Goal: Task Accomplishment & Management: Complete application form

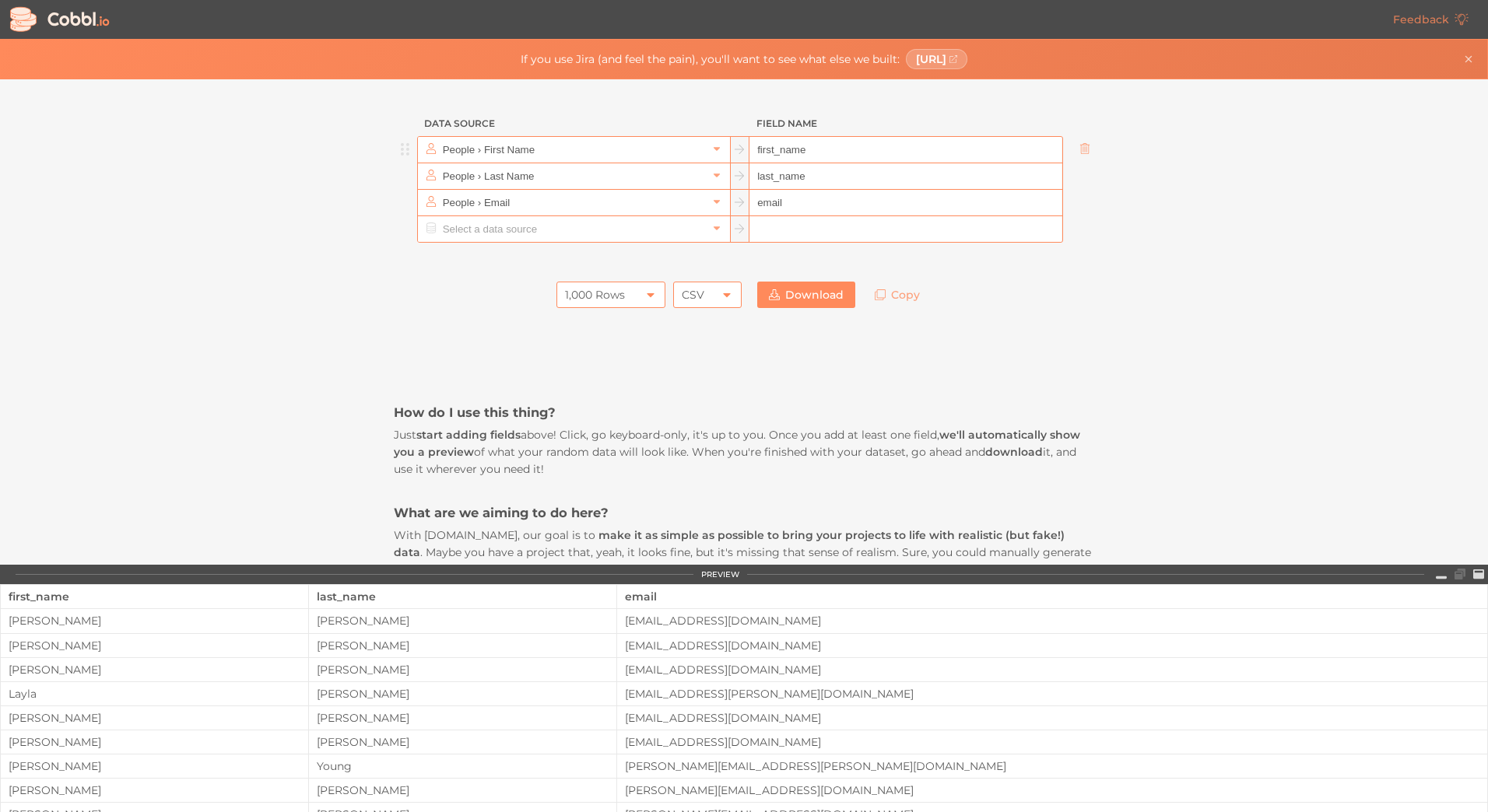
click at [531, 156] on input "People › First Name" at bounding box center [573, 150] width 268 height 25
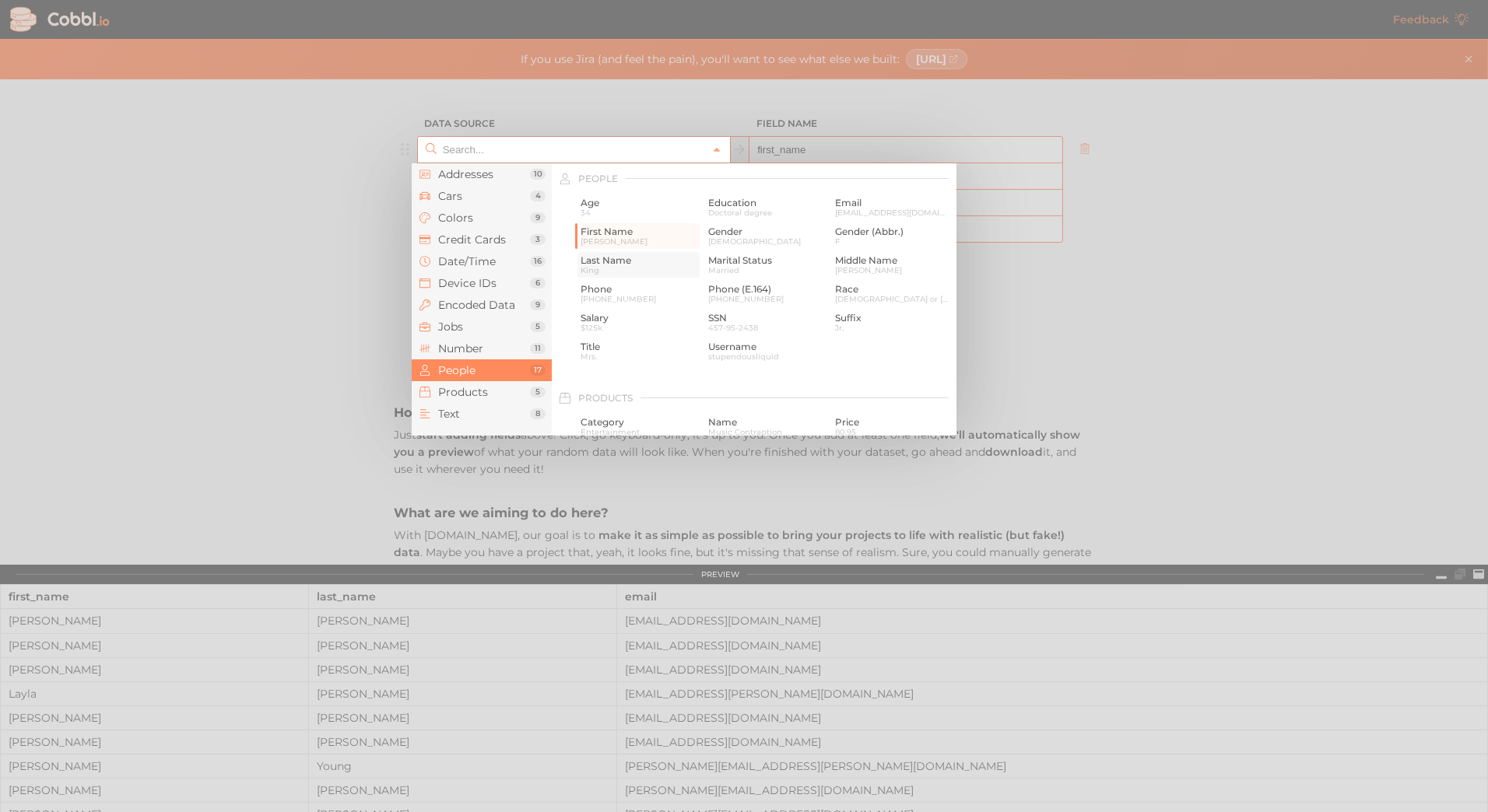
click at [636, 265] on span "Last Name" at bounding box center [639, 261] width 116 height 11
type input "People › Last Name"
type input "last_name"
click at [575, 154] on input "text" at bounding box center [573, 150] width 268 height 25
click at [604, 233] on span "First Name" at bounding box center [639, 232] width 116 height 11
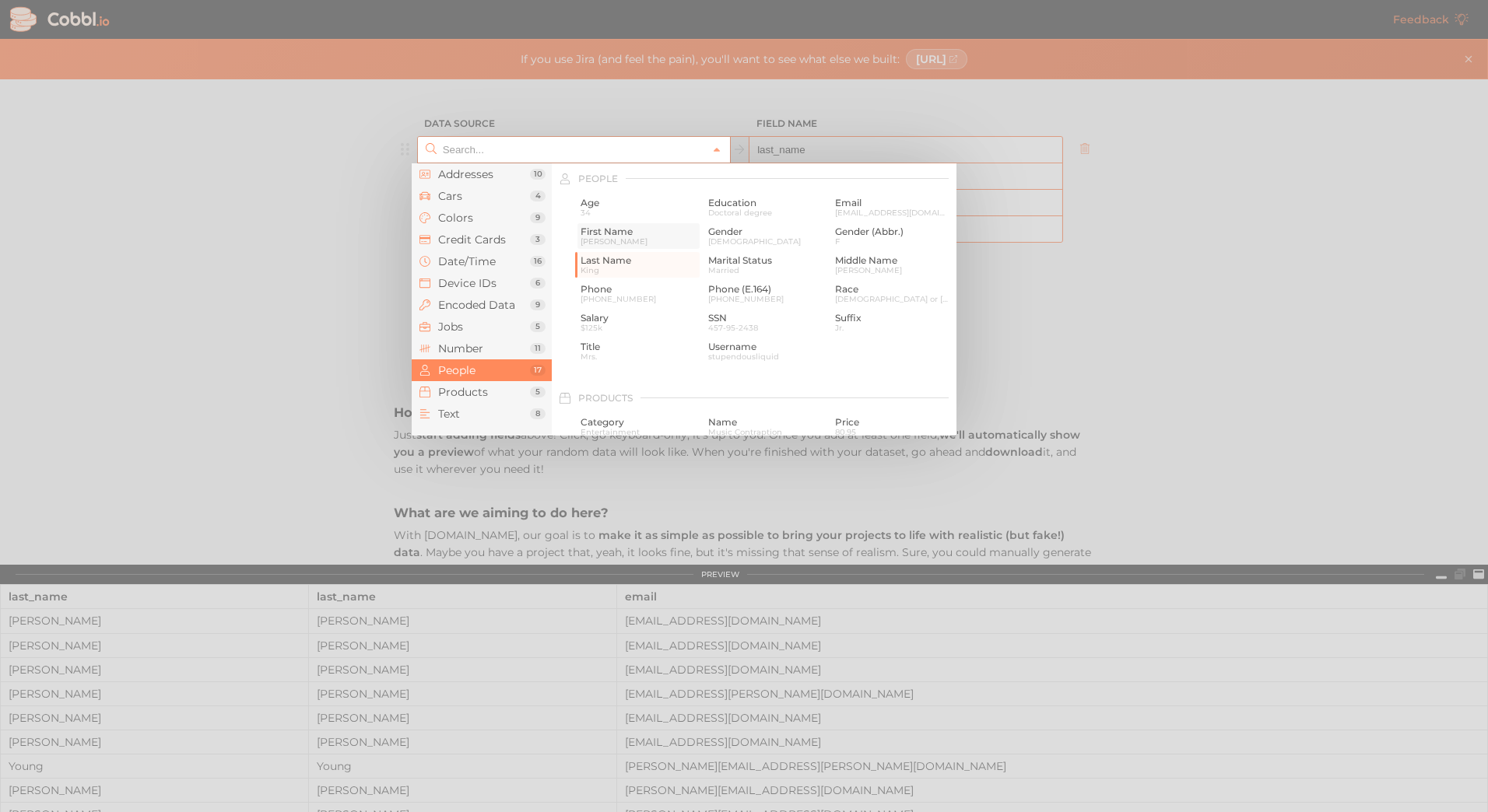
type input "People › First Name"
type input "first_name"
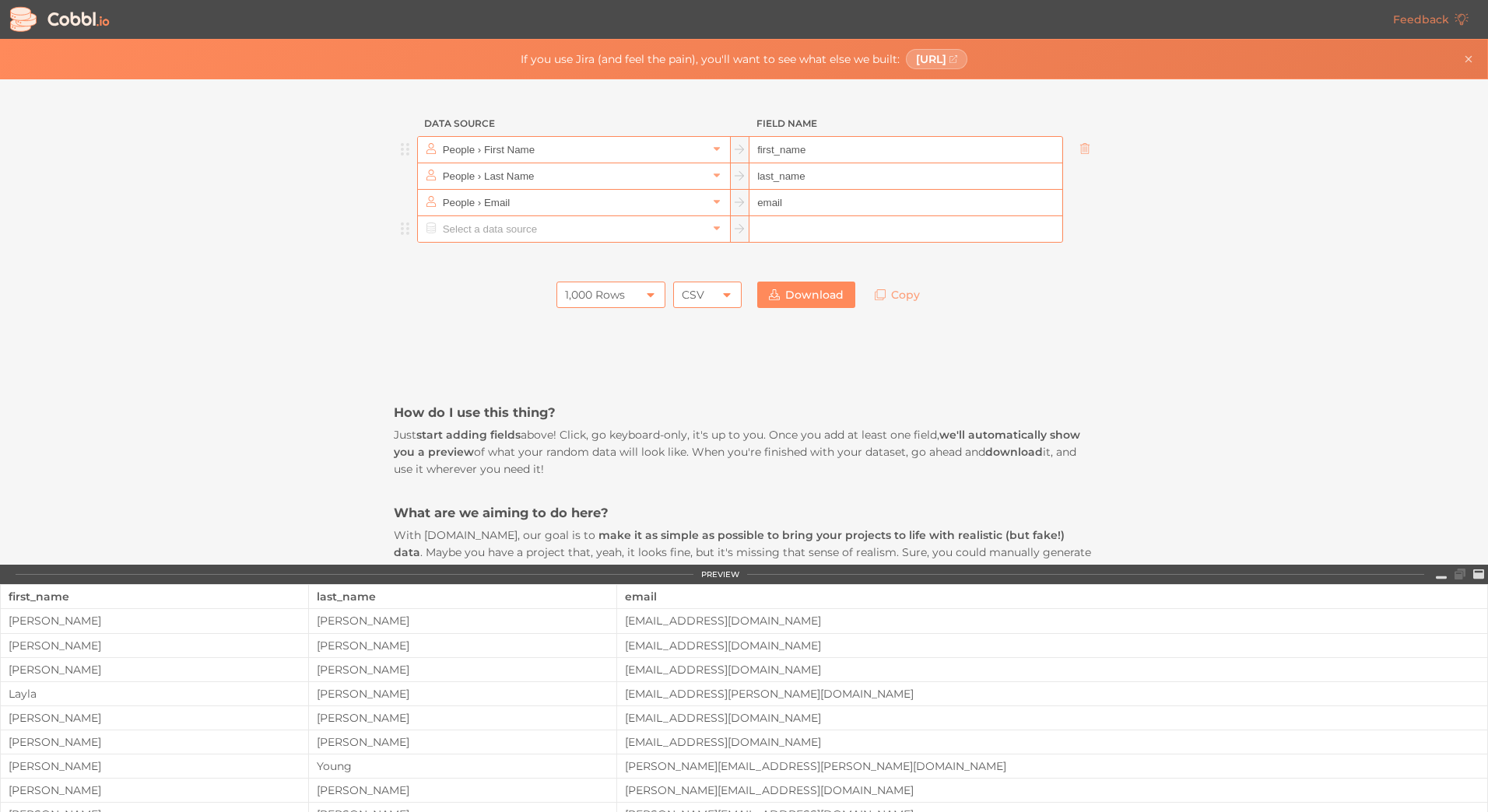
click at [564, 231] on input "text" at bounding box center [573, 229] width 268 height 25
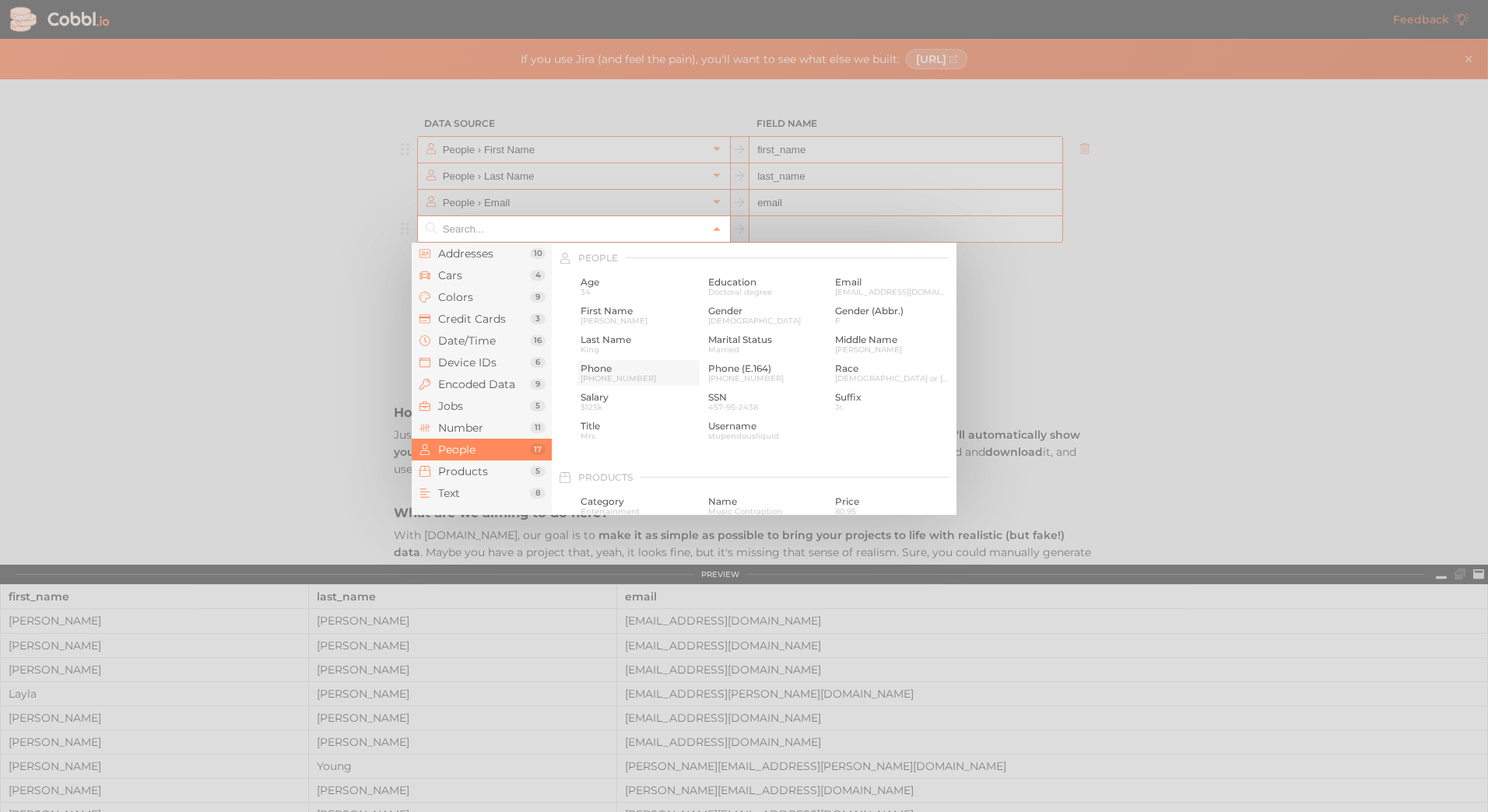
click at [594, 369] on span "Phone" at bounding box center [639, 369] width 116 height 11
type input "People › Phone"
type input "phone"
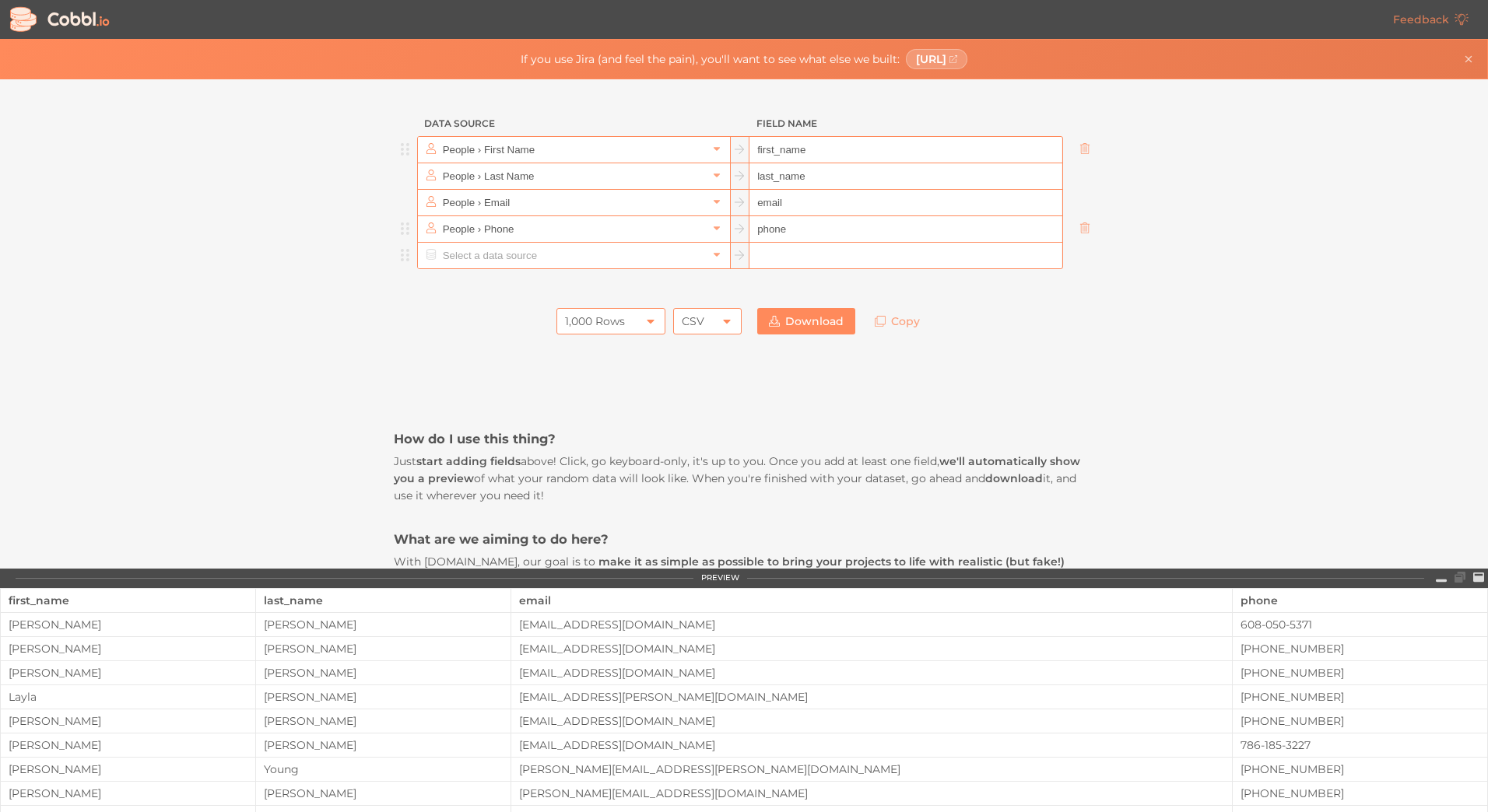
click at [547, 259] on input "text" at bounding box center [573, 256] width 268 height 25
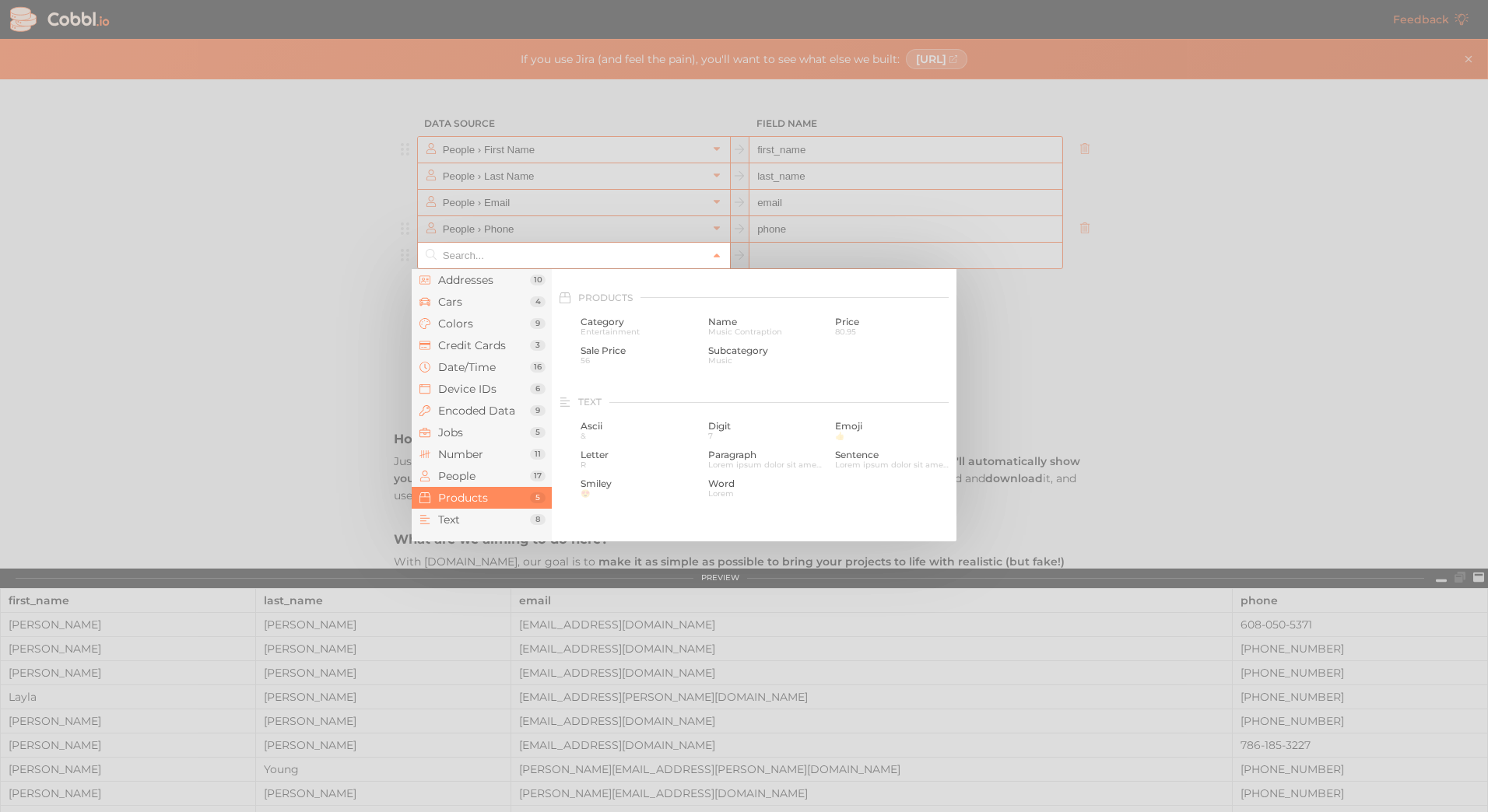
scroll to position [1432, 0]
click at [478, 287] on li "Addresses 10" at bounding box center [482, 280] width 140 height 22
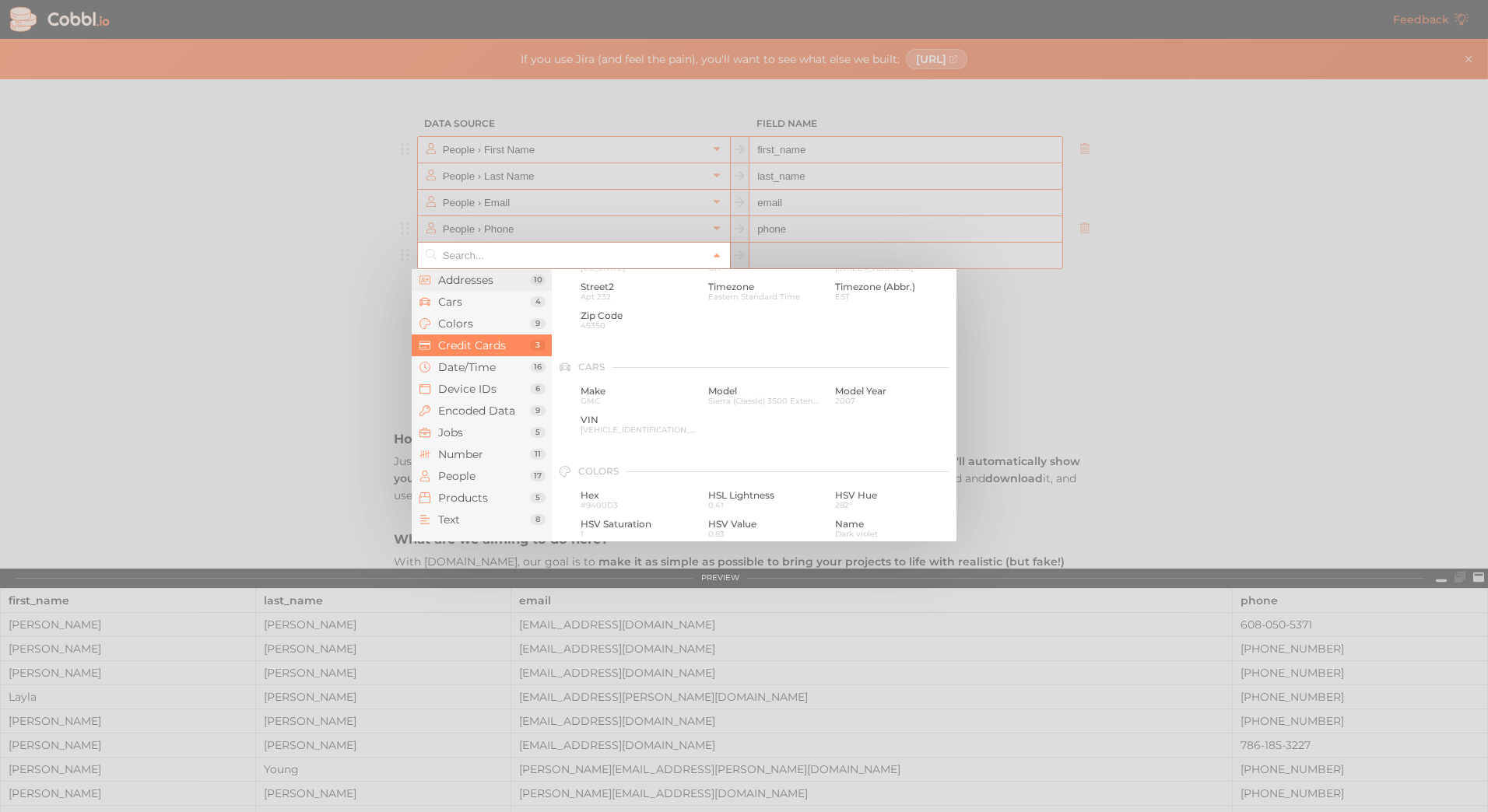
scroll to position [0, 0]
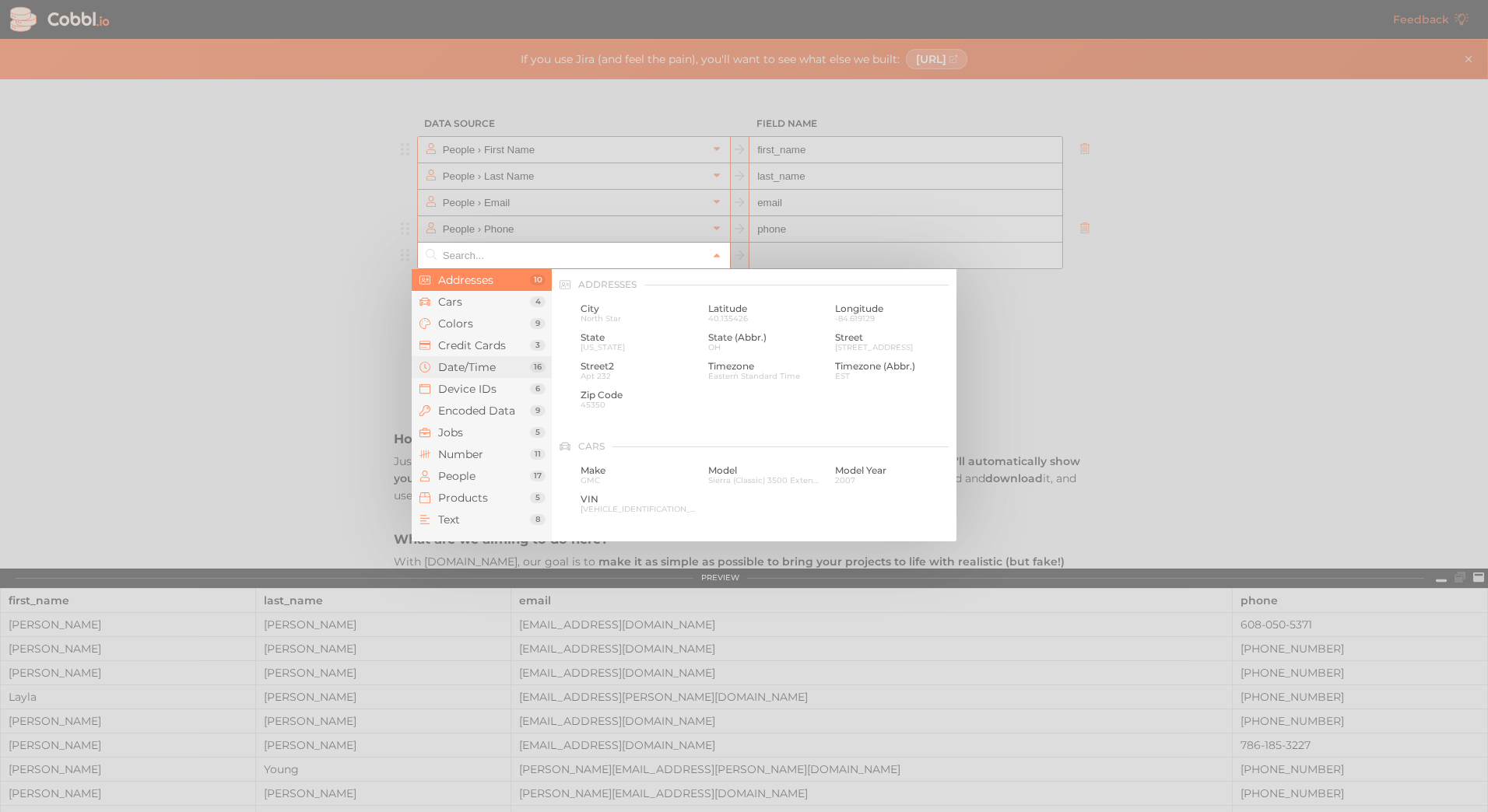
click at [500, 374] on li "Date/Time 16" at bounding box center [482, 367] width 140 height 22
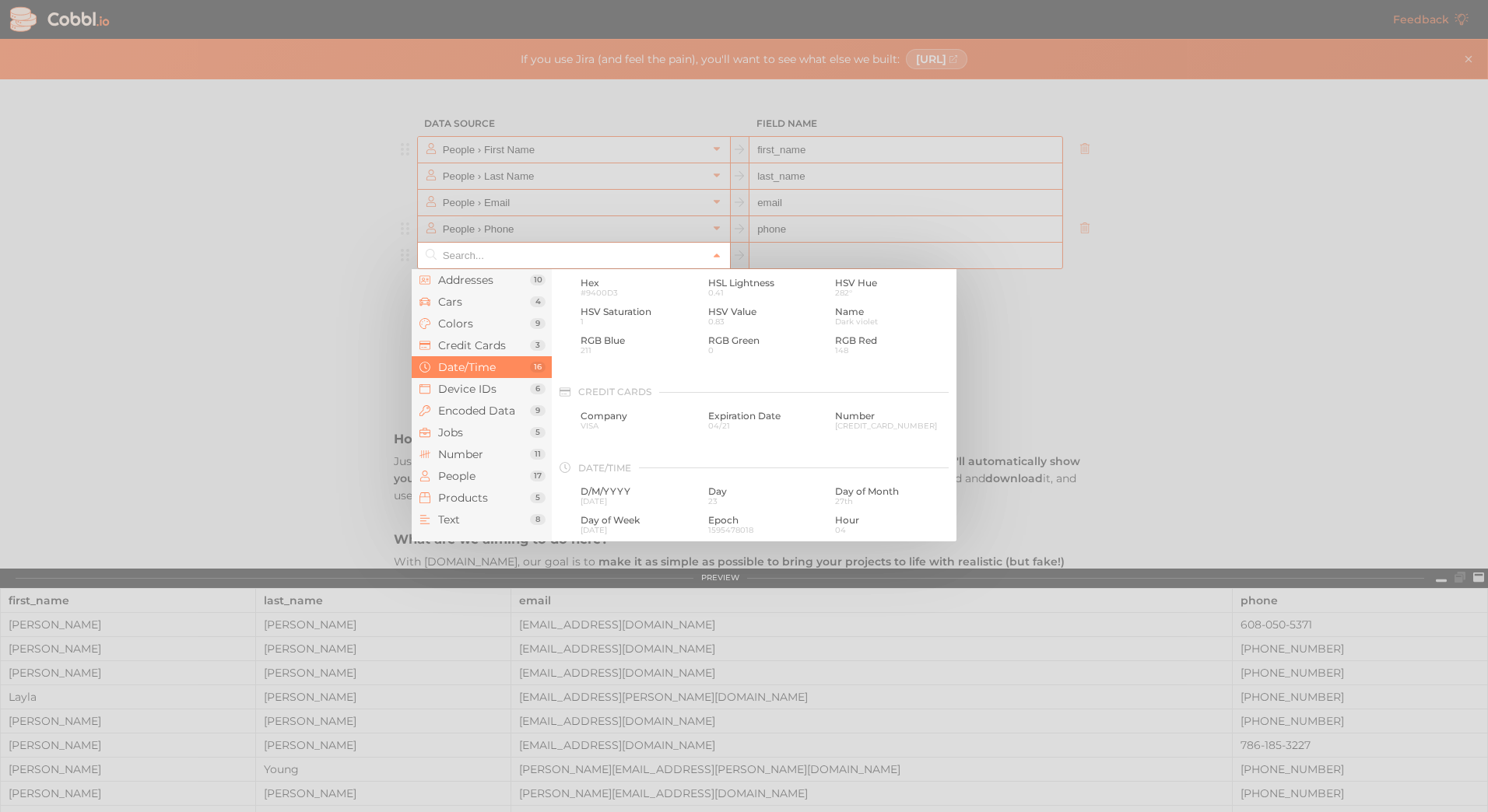
scroll to position [474, 0]
click at [667, 312] on span "D/M/YYYY" at bounding box center [639, 309] width 116 height 11
type input "Date/Time › D/M/YYYY"
type input "d/m/yyyy"
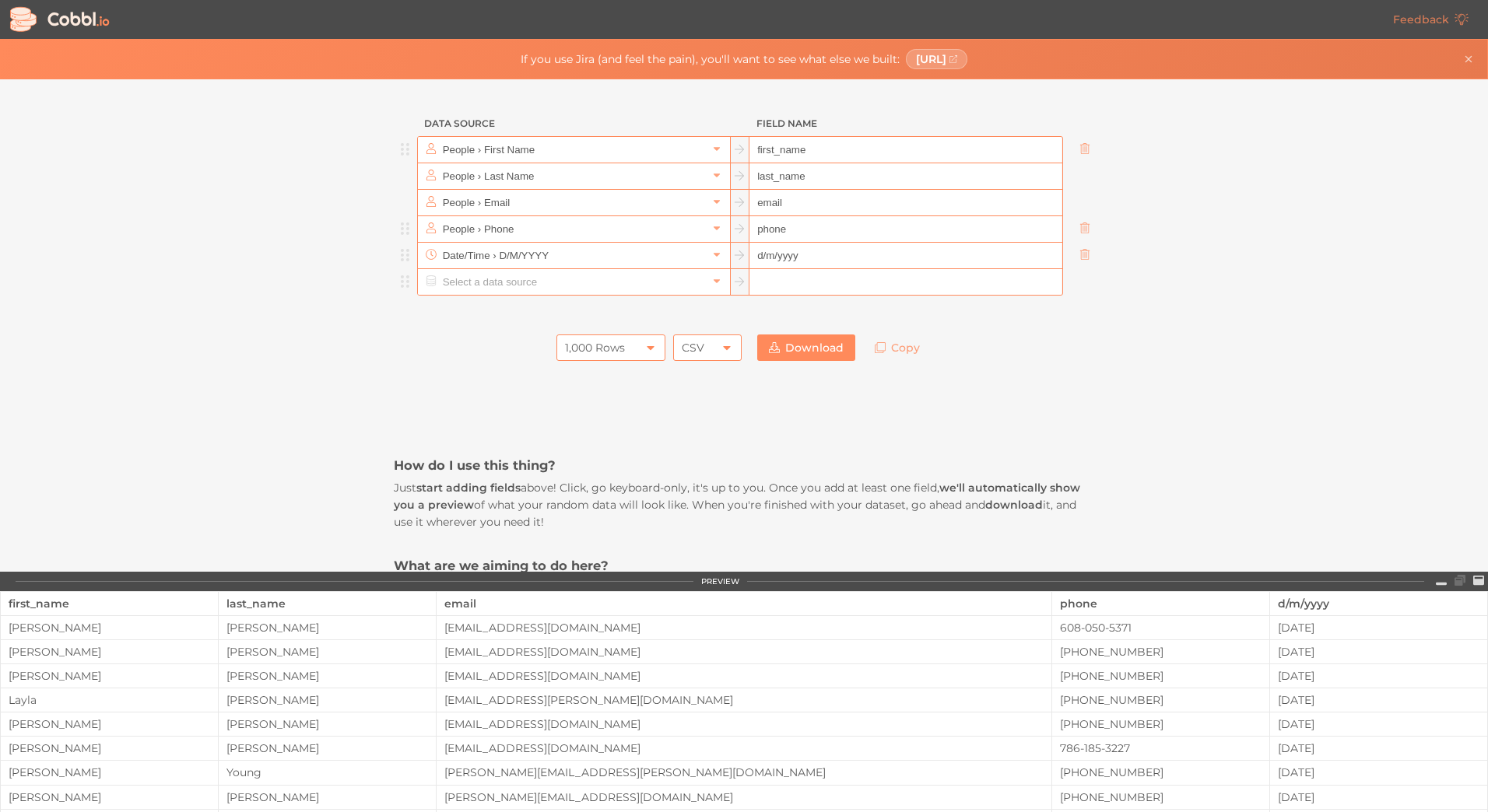
click at [462, 292] on input "text" at bounding box center [573, 282] width 268 height 25
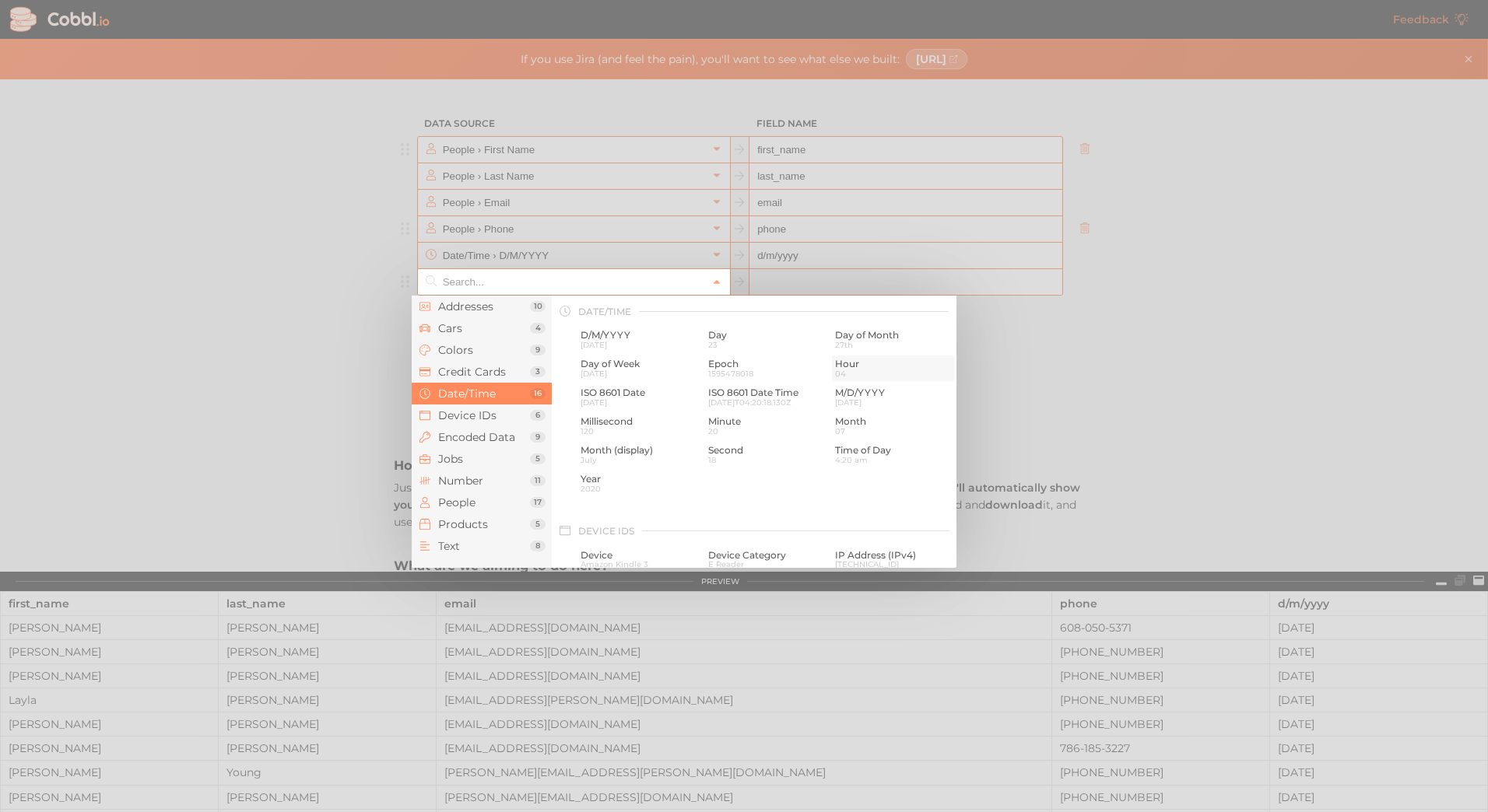
click at [839, 368] on span "Hour" at bounding box center [893, 364] width 116 height 11
type input "Date/Time › Hour"
type input "hour"
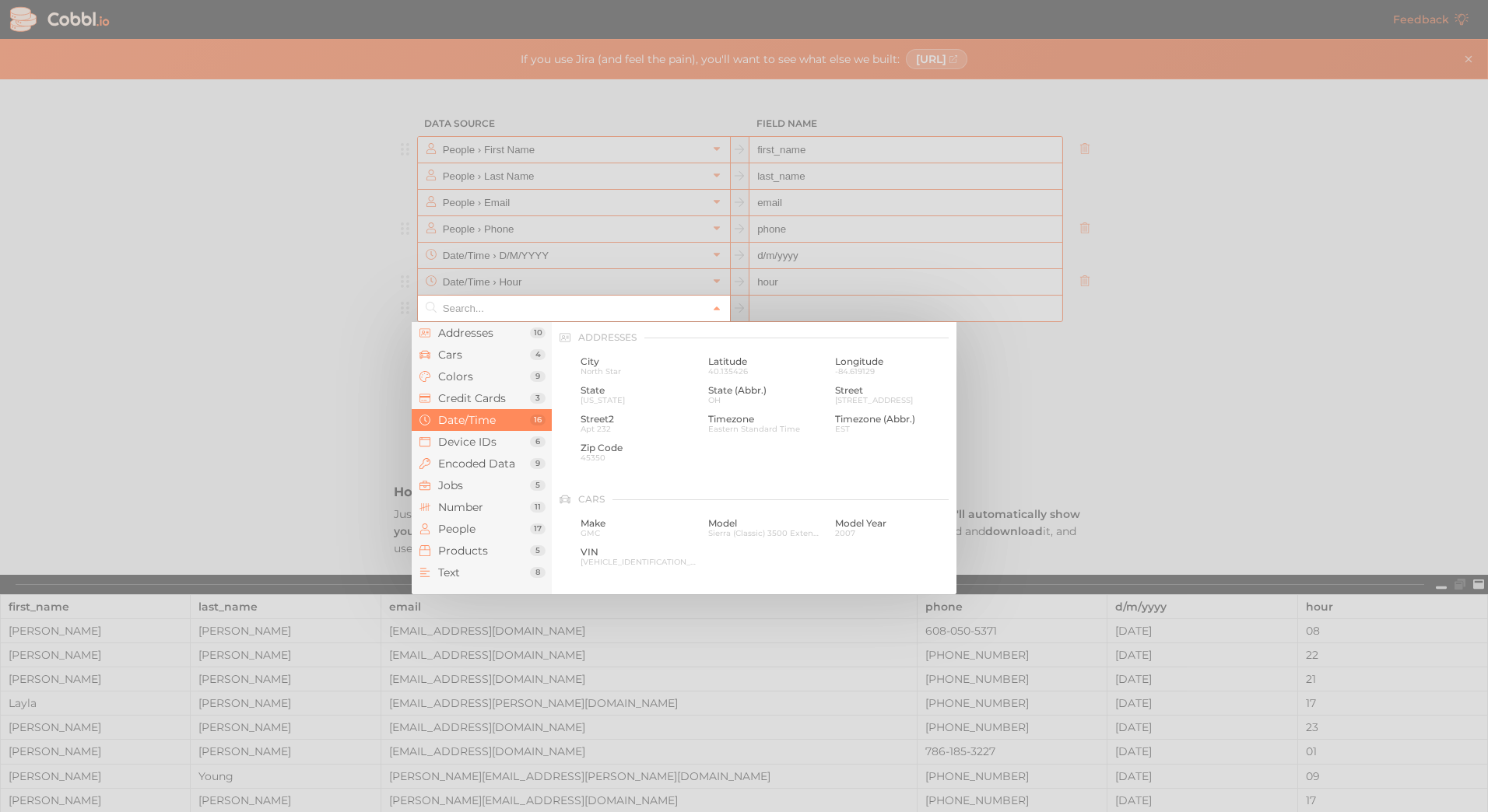
click at [670, 315] on input "text" at bounding box center [573, 308] width 268 height 25
click at [838, 403] on span "04" at bounding box center [893, 399] width 116 height 8
type input "Date/Time › Hour"
type input "hour"
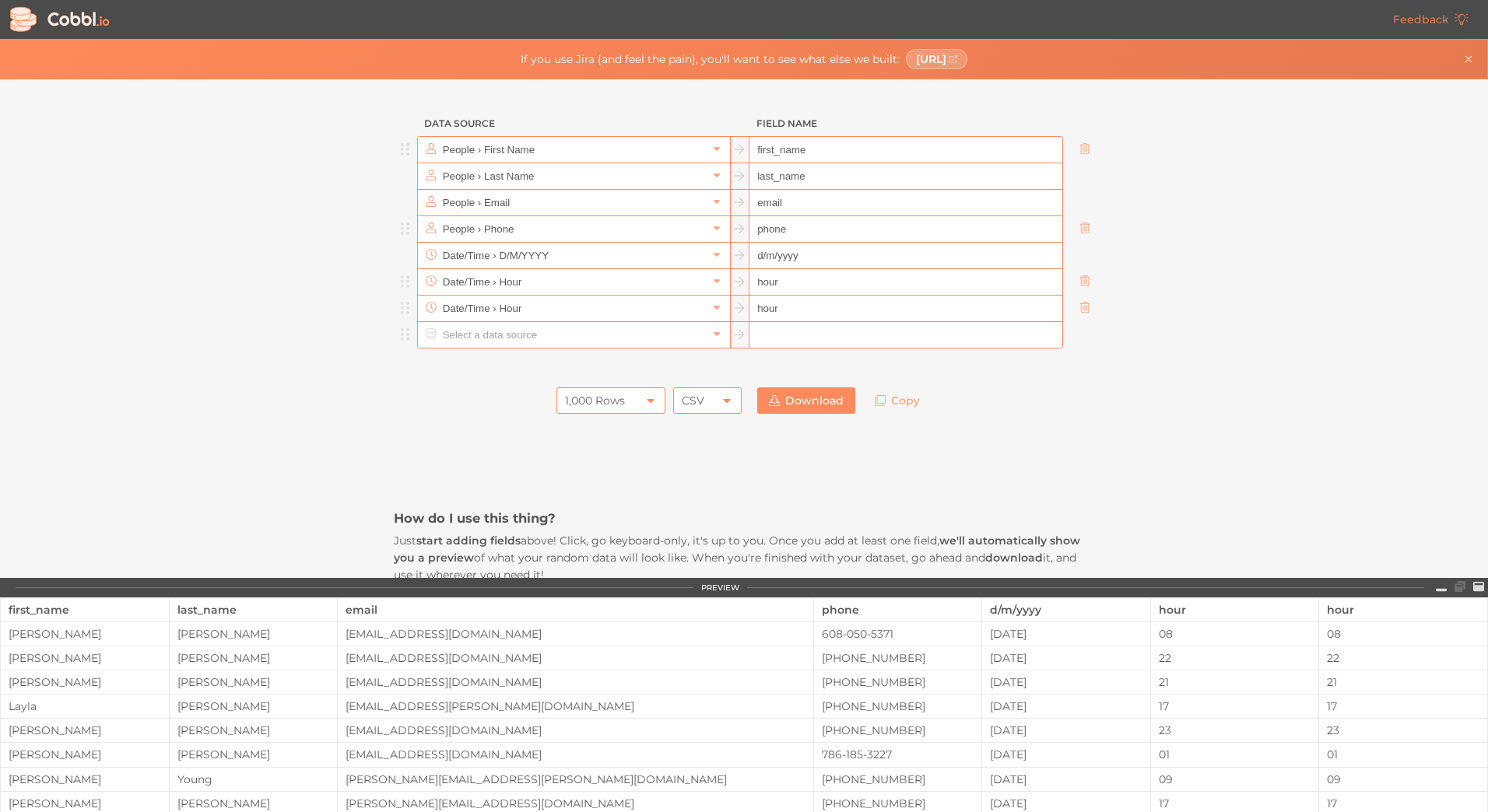
click at [530, 333] on input "text" at bounding box center [573, 335] width 268 height 25
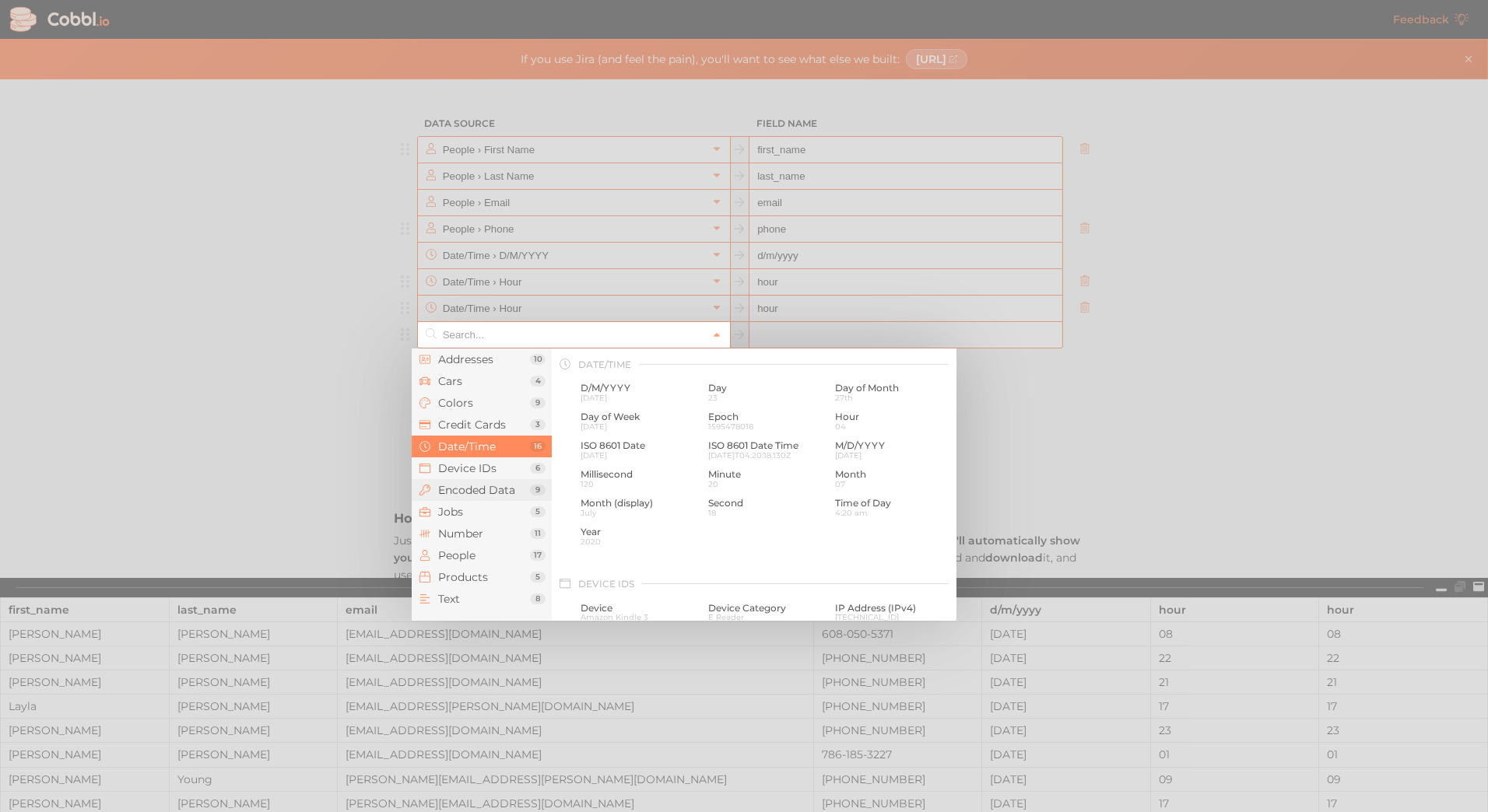
click at [468, 495] on span "Encoded Data" at bounding box center [484, 490] width 92 height 13
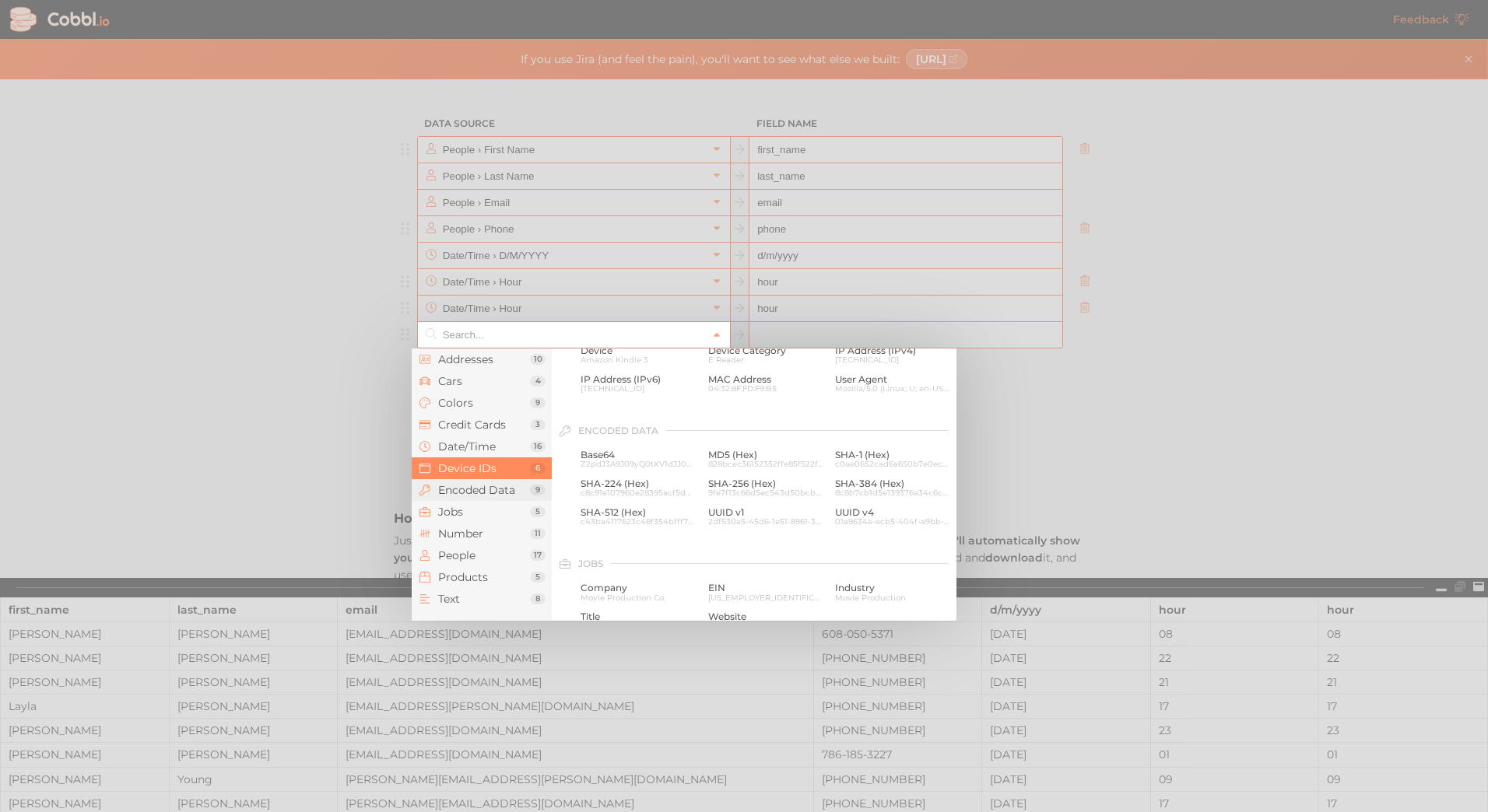
scroll to position [799, 0]
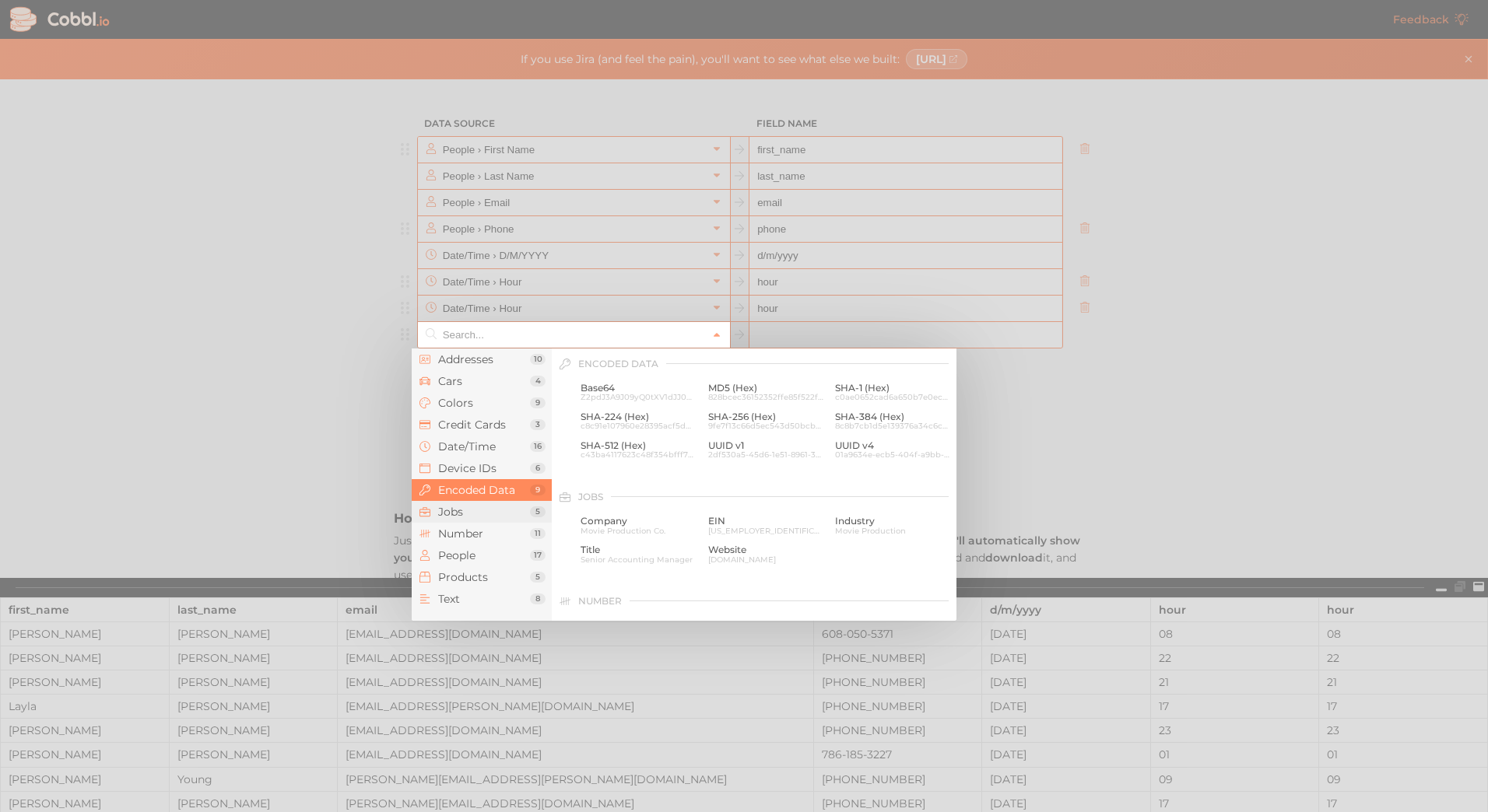
click at [468, 509] on span "Jobs" at bounding box center [484, 512] width 92 height 13
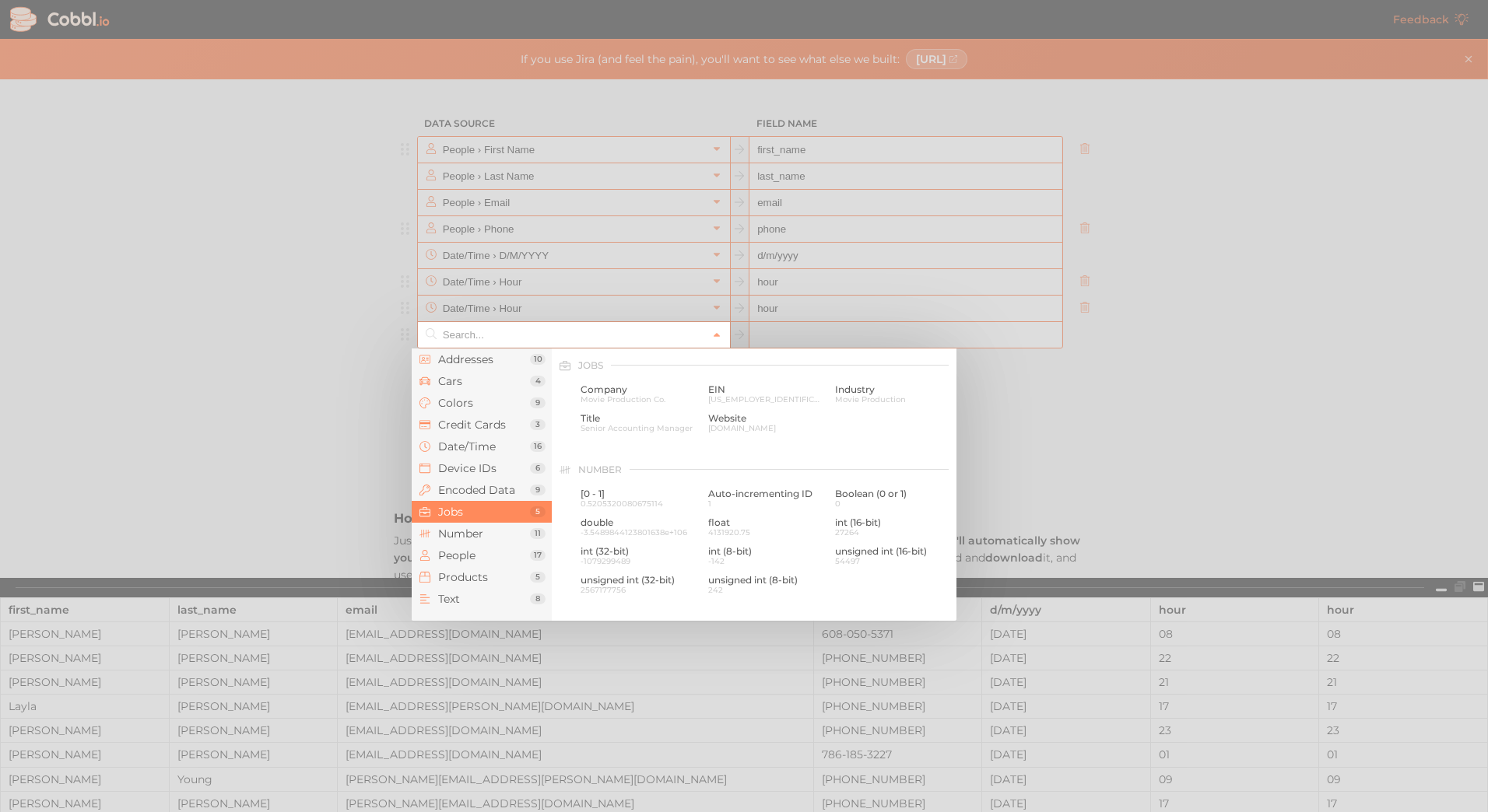
scroll to position [932, 0]
click at [629, 427] on span "Senior Accounting Manager" at bounding box center [639, 426] width 116 height 8
type input "Jobs › Title"
type input "title"
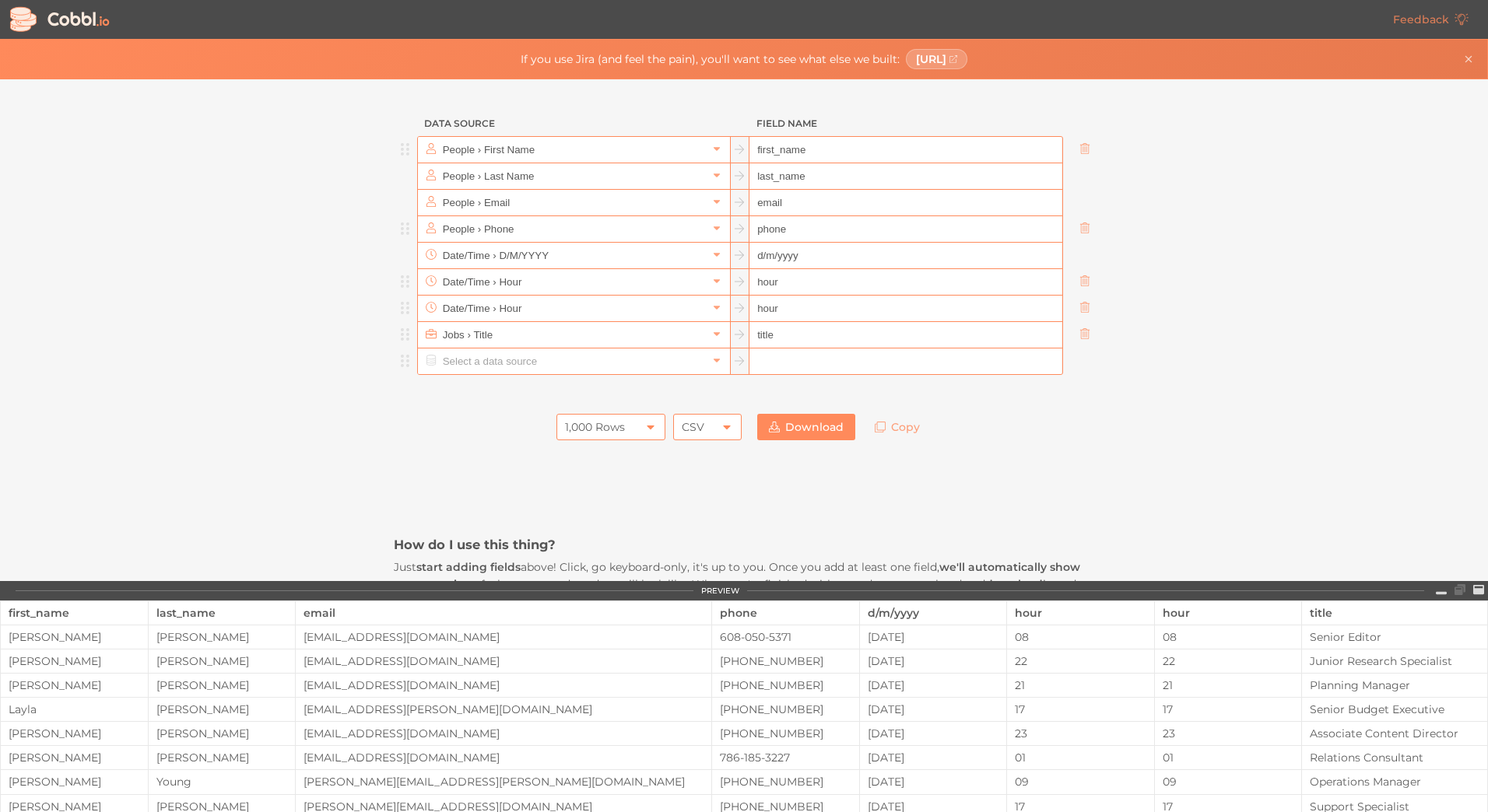
click at [571, 368] on input "text" at bounding box center [573, 361] width 268 height 25
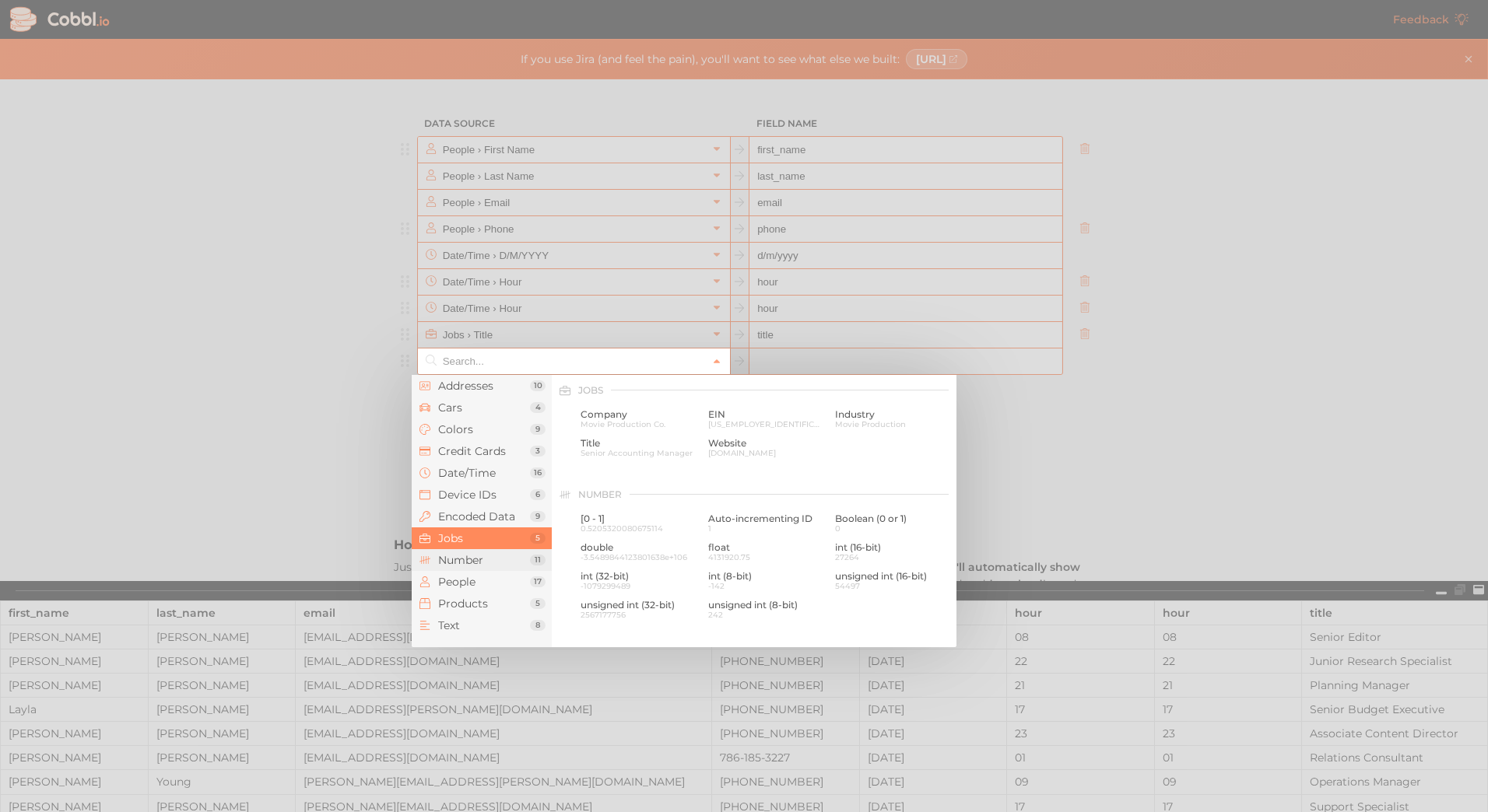
click at [457, 562] on span "Number" at bounding box center [484, 560] width 92 height 13
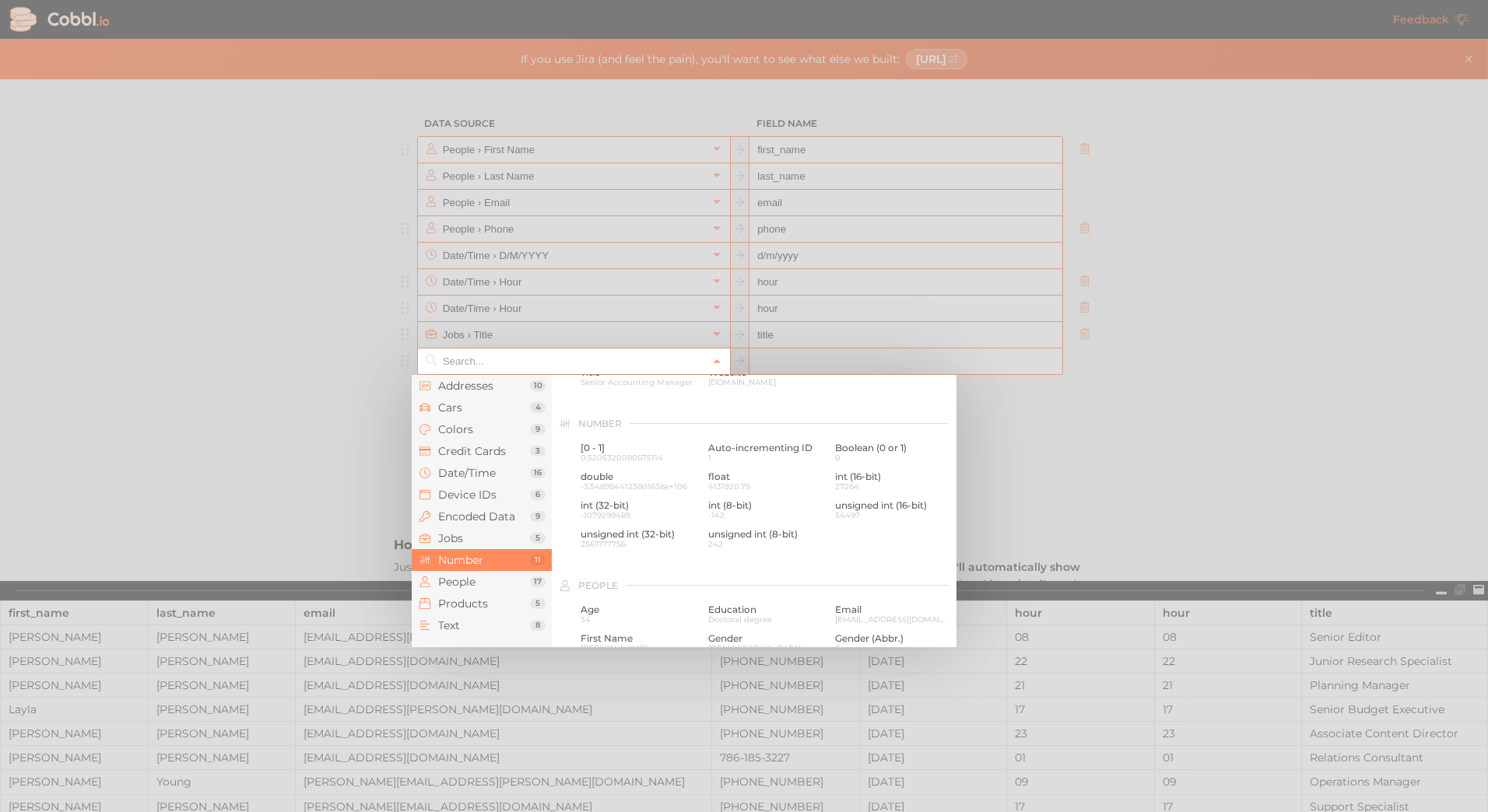
scroll to position [1036, 0]
click at [462, 567] on li "Number 11" at bounding box center [482, 560] width 140 height 22
click at [468, 581] on span "People" at bounding box center [484, 582] width 92 height 13
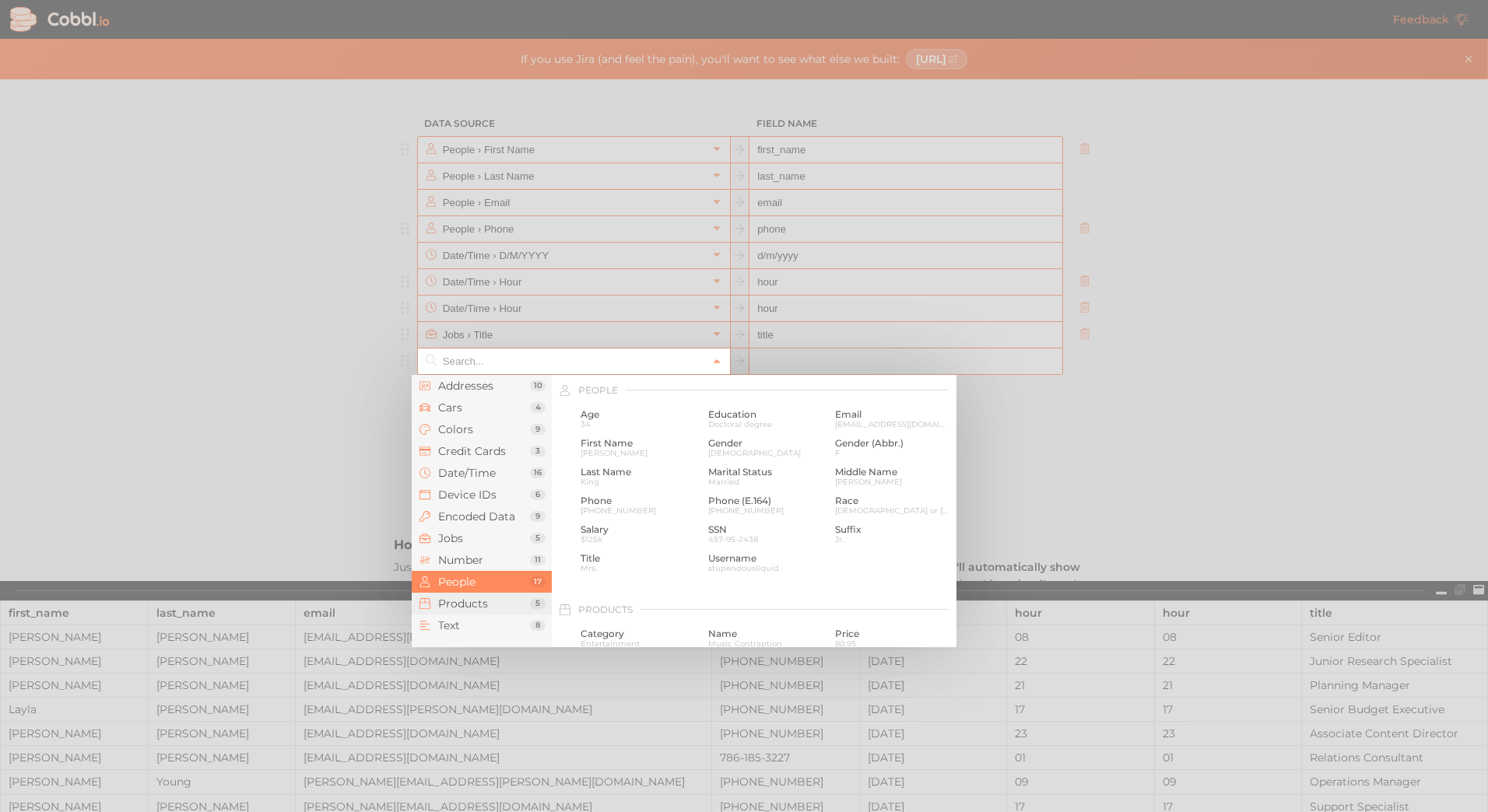
click at [467, 604] on span "Products" at bounding box center [484, 603] width 92 height 13
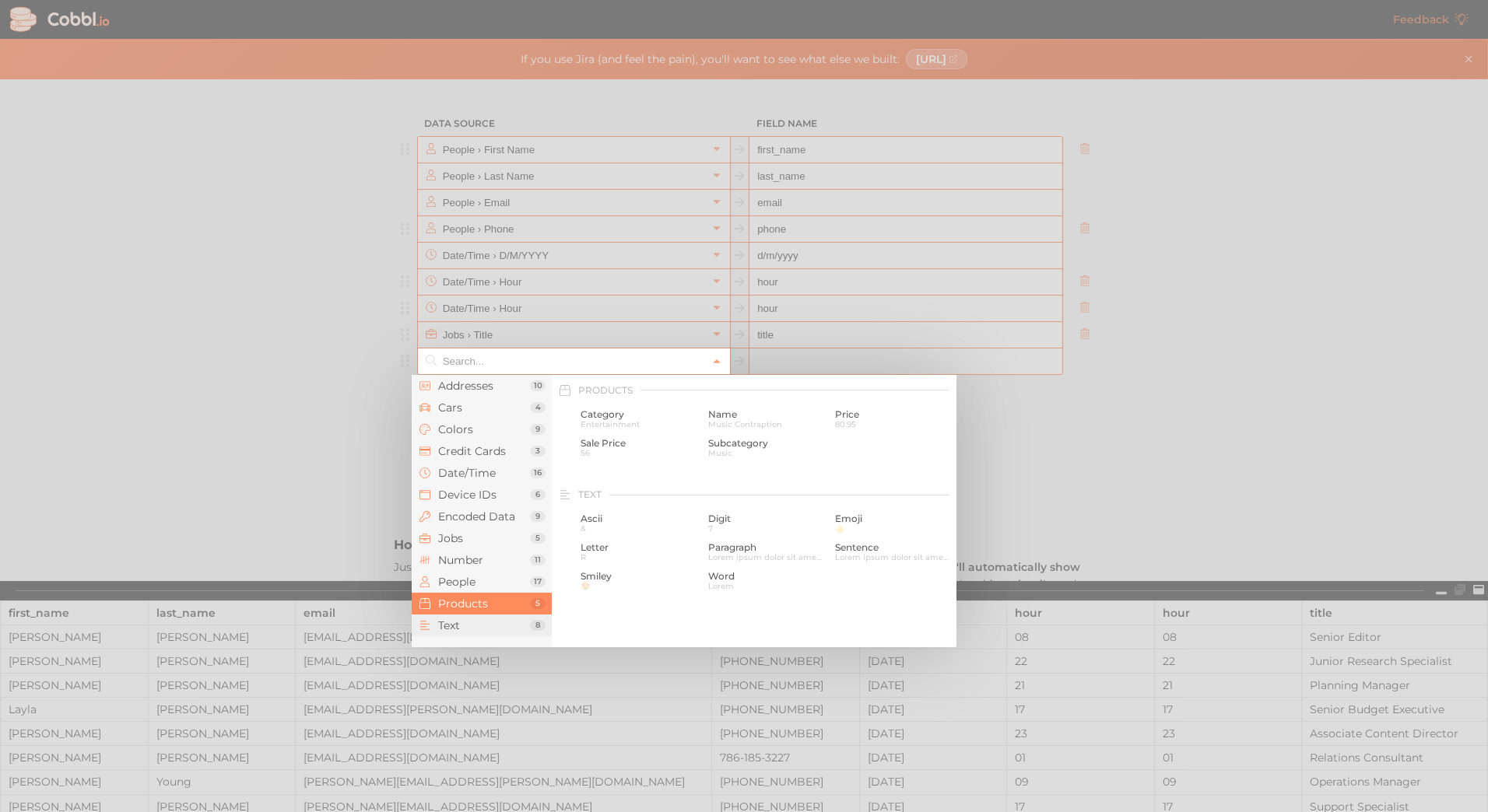
click at [463, 631] on span "Text" at bounding box center [484, 626] width 92 height 13
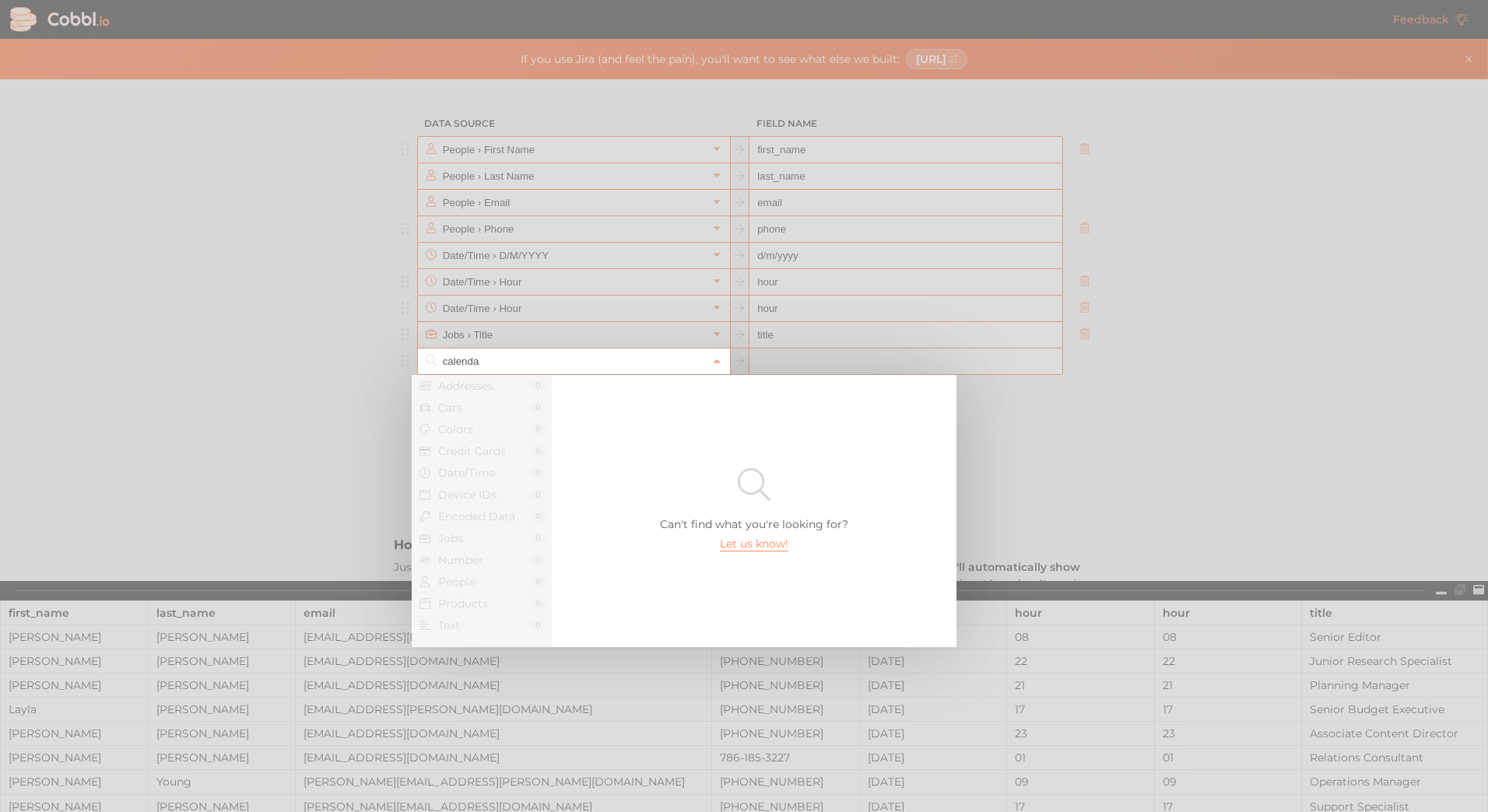
type input "calendar"
